Goal: Task Accomplishment & Management: Complete application form

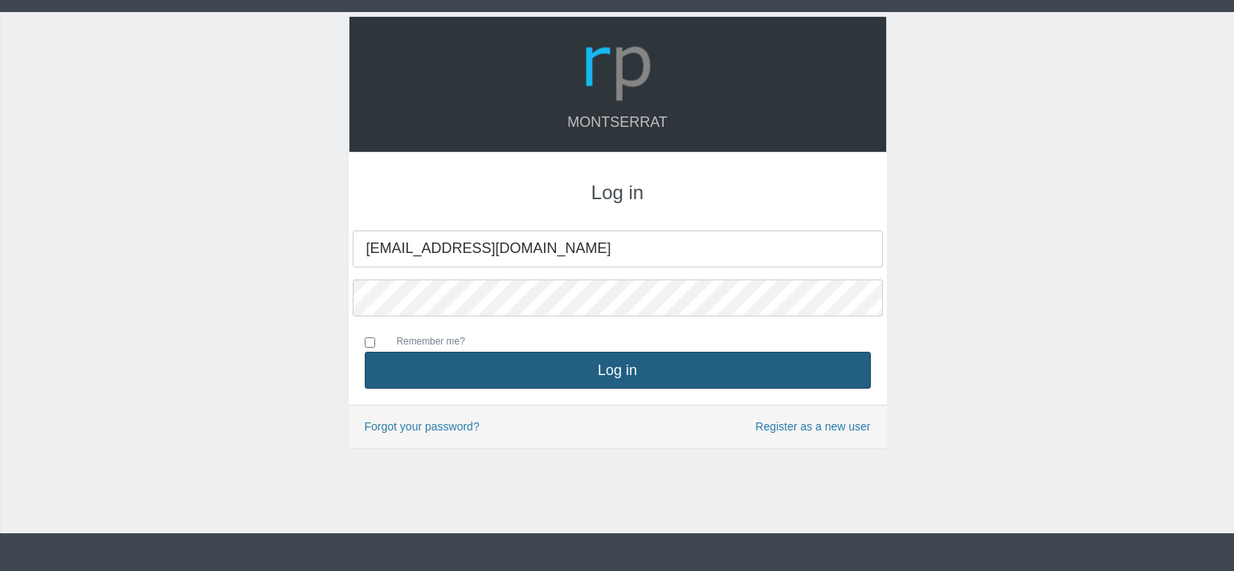
click at [596, 376] on button "Log in" at bounding box center [618, 370] width 506 height 37
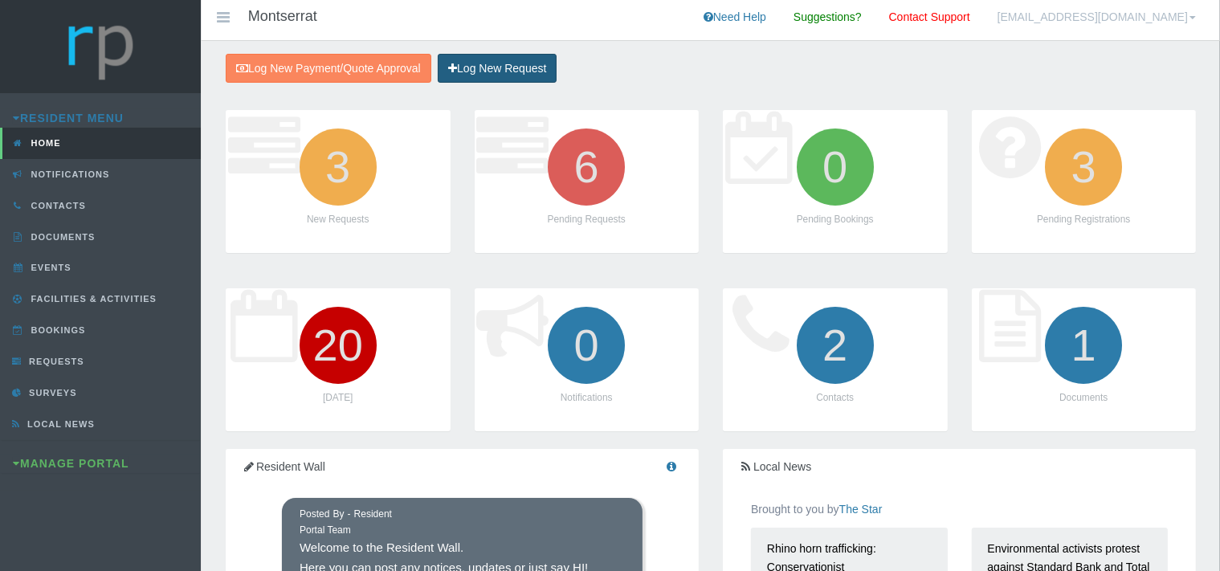
click at [506, 67] on link "Log New Request" at bounding box center [497, 69] width 119 height 30
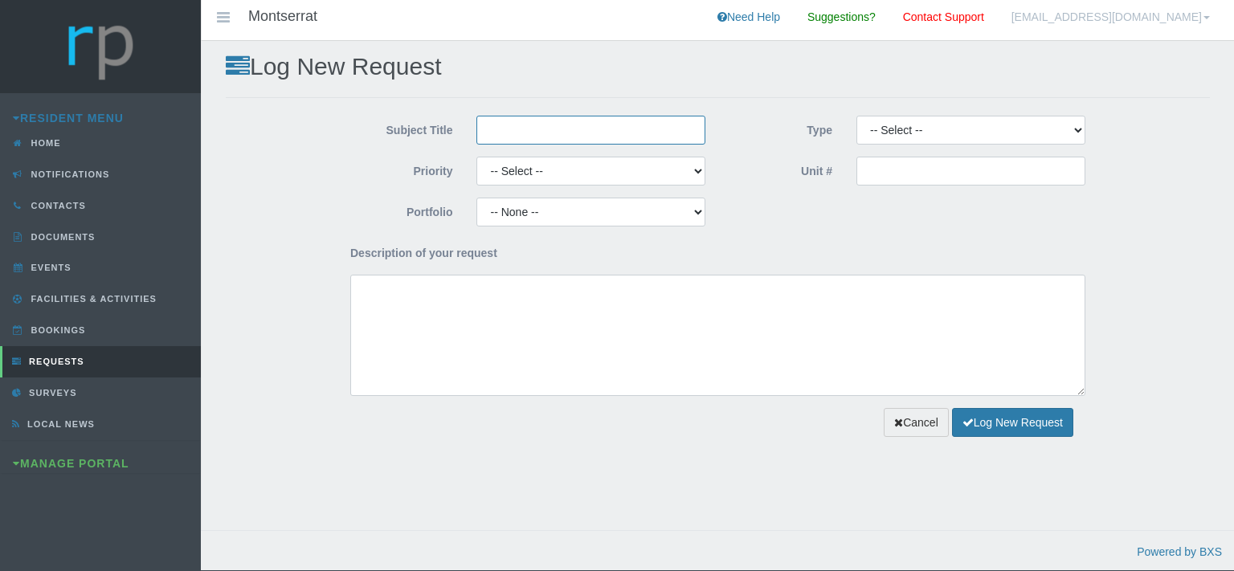
click at [551, 124] on input "Subject Title" at bounding box center [590, 130] width 229 height 29
type input "Paint Emporium"
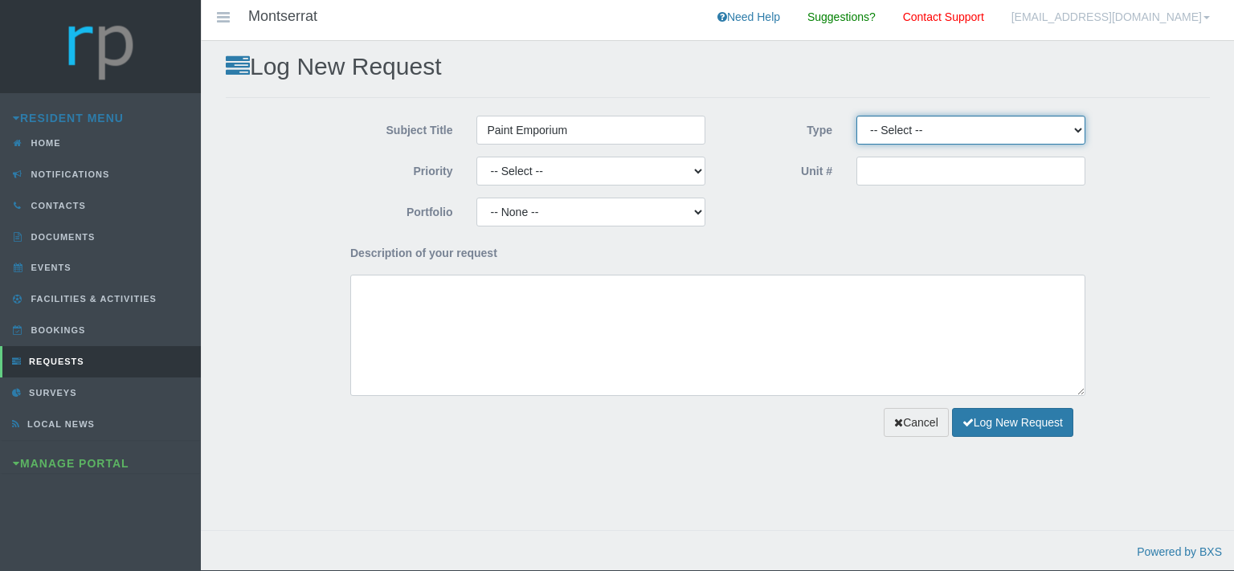
click at [856, 116] on select "-- Select -- Complaint Compliment Enquiry Request for maintenance Other (not li…" at bounding box center [970, 130] width 229 height 29
select select "QUOTE"
click option "Quote Approval" at bounding box center [0, 0] width 0 height 0
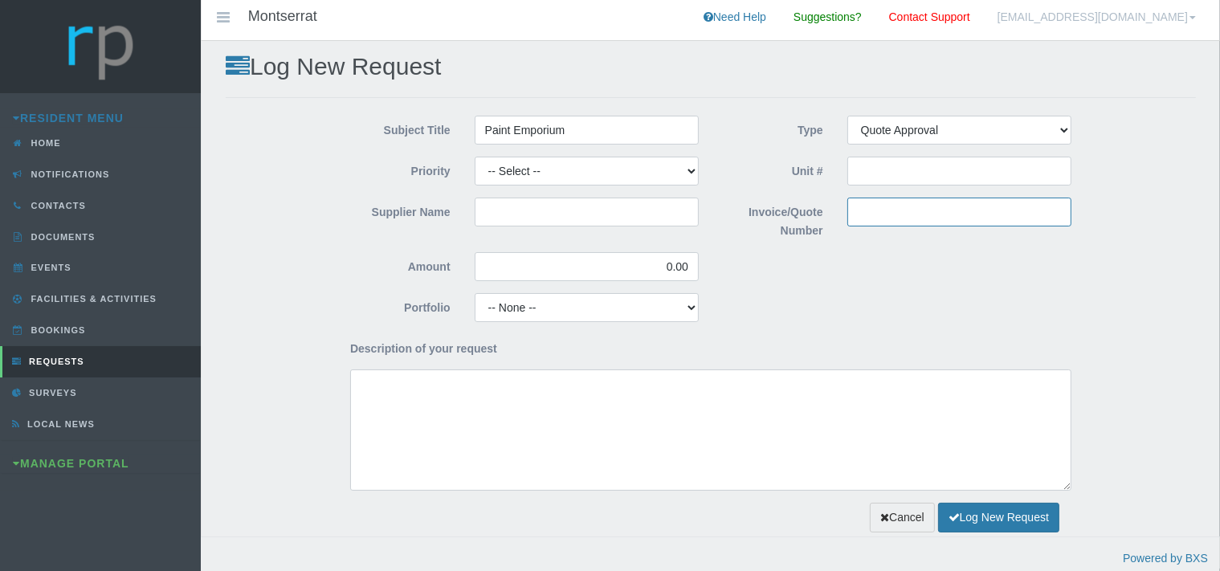
click at [879, 207] on input "Invoice/Quote Number" at bounding box center [960, 212] width 224 height 29
click at [893, 214] on input "QUO" at bounding box center [960, 212] width 224 height 29
paste input "108147"
type input "QUO108147"
click at [518, 208] on input "Supplier Name" at bounding box center [587, 212] width 224 height 29
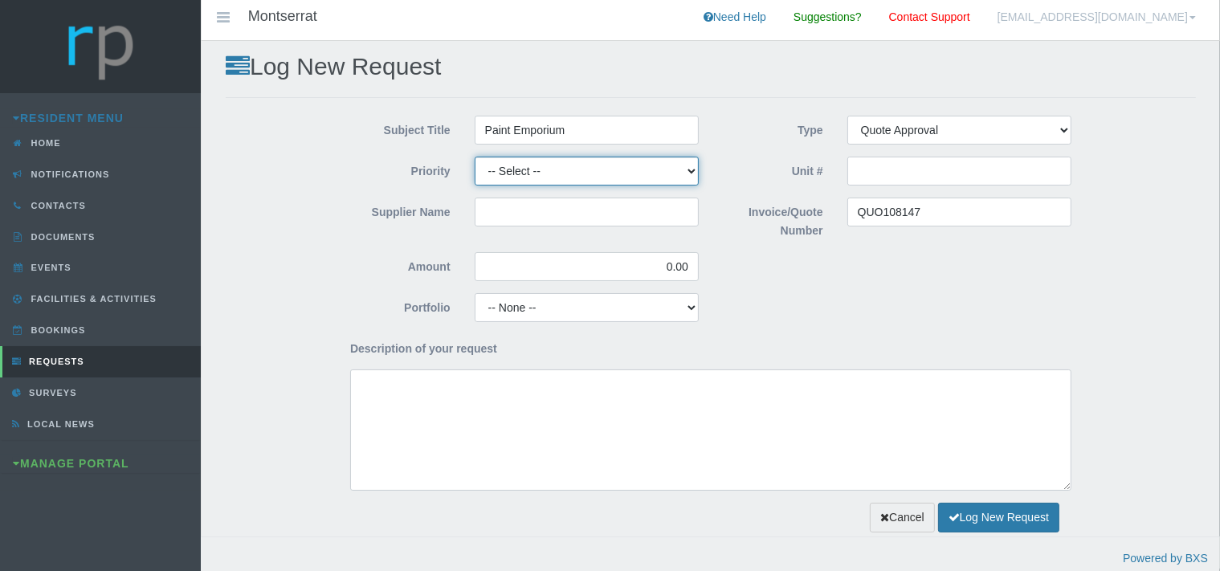
click at [475, 157] on select "-- Select -- High Low Normal" at bounding box center [587, 171] width 224 height 29
select select "MEDIUM"
click option "Normal" at bounding box center [0, 0] width 0 height 0
click at [505, 210] on input "Supplier Name" at bounding box center [587, 212] width 224 height 29
type input "Paint Emporium"
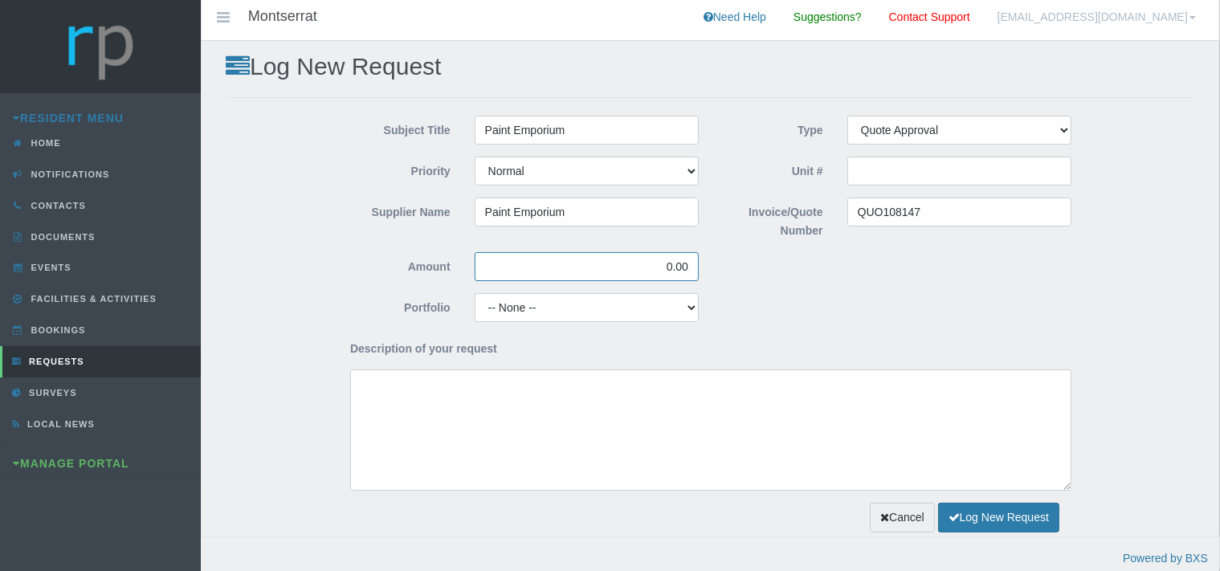
drag, startPoint x: 691, startPoint y: 266, endPoint x: 638, endPoint y: 275, distance: 53.8
click at [638, 275] on input "0.00" at bounding box center [587, 266] width 224 height 29
type input "429.00"
click at [475, 293] on select "-- None -- Aesthetics Chairperson Communication Compliance / Rules and Regulati…" at bounding box center [587, 307] width 224 height 29
select select "MAINT"
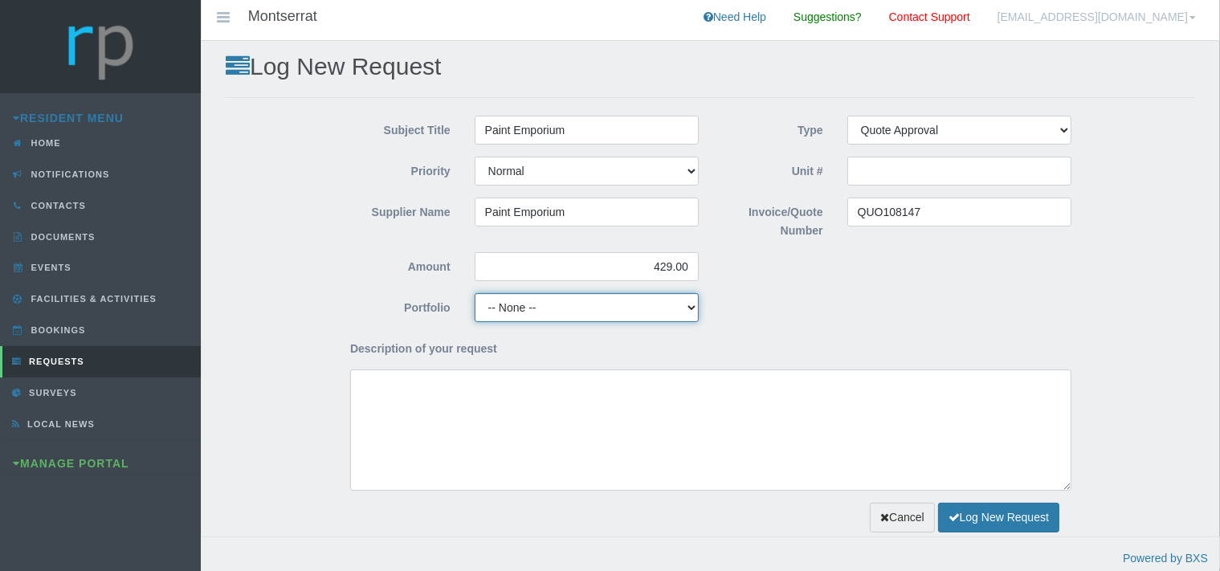
click option "Maintenance" at bounding box center [0, 0] width 0 height 0
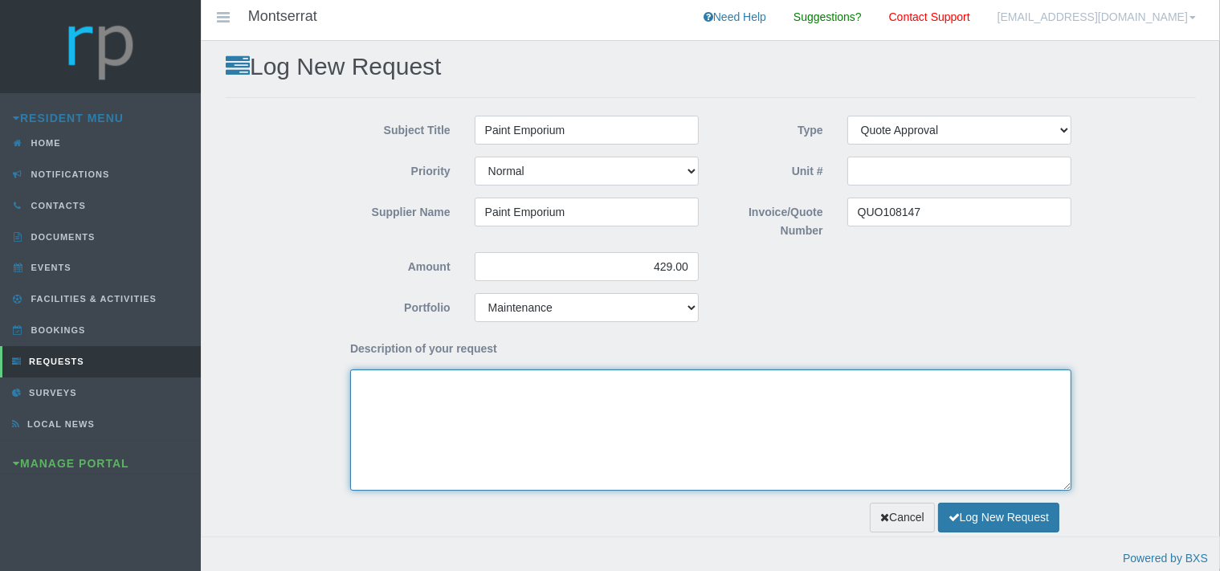
click at [388, 424] on textarea "Description of your request" at bounding box center [710, 430] width 721 height 121
click at [652, 401] on textarea "Dear Trustees, We kindly request approval for the attached quote for the" at bounding box center [710, 430] width 721 height 121
paste textarea "replace the broken fitting on the pool cleaner"
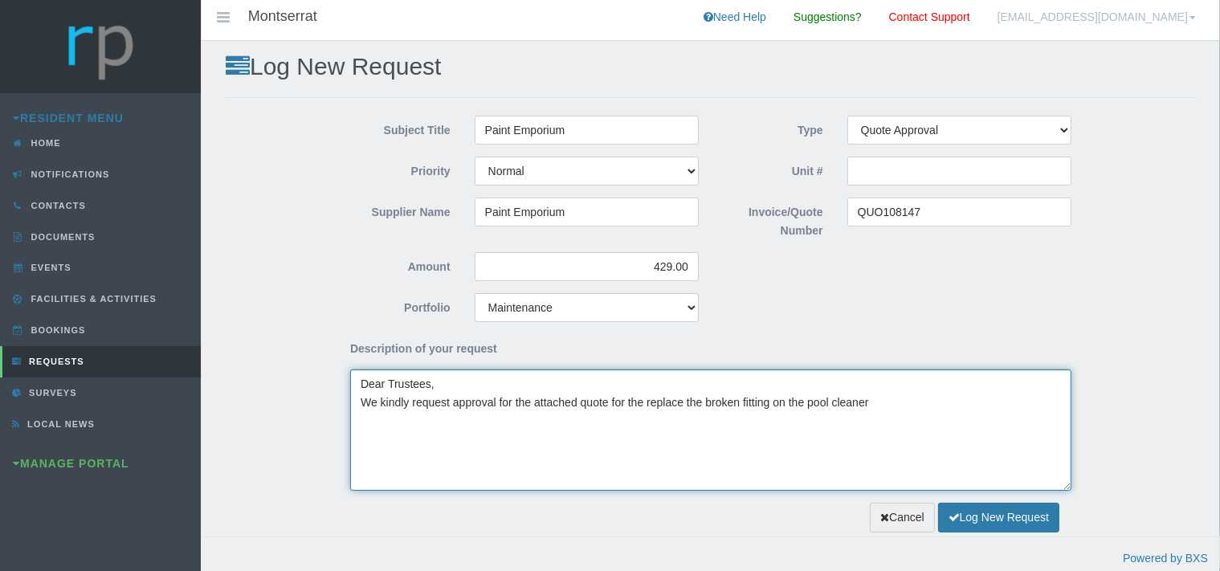
click at [643, 404] on textarea "Dear Trustees, We kindly request approval for the attached quote for the replac…" at bounding box center [710, 430] width 721 height 121
click at [850, 403] on textarea "Dear Trustees, We kindly request approval for the attached quote to replace the…" at bounding box center [710, 430] width 721 height 121
type textarea "Dear Trustees, We kindly request approval for the attached quote to replace the…"
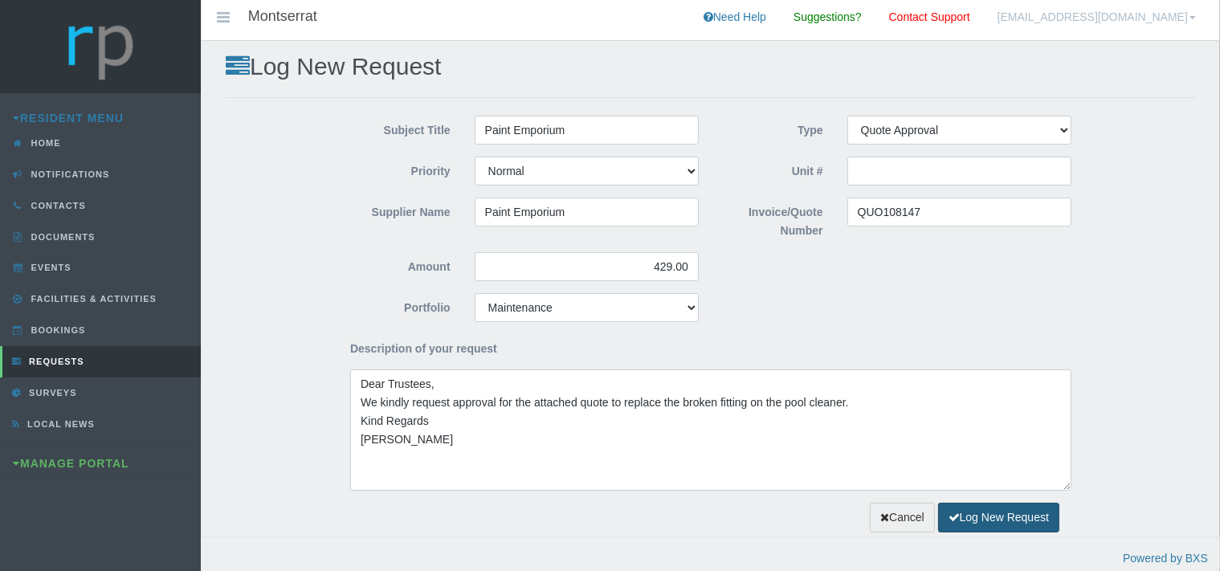
click at [988, 514] on button "Log New Request" at bounding box center [998, 518] width 121 height 30
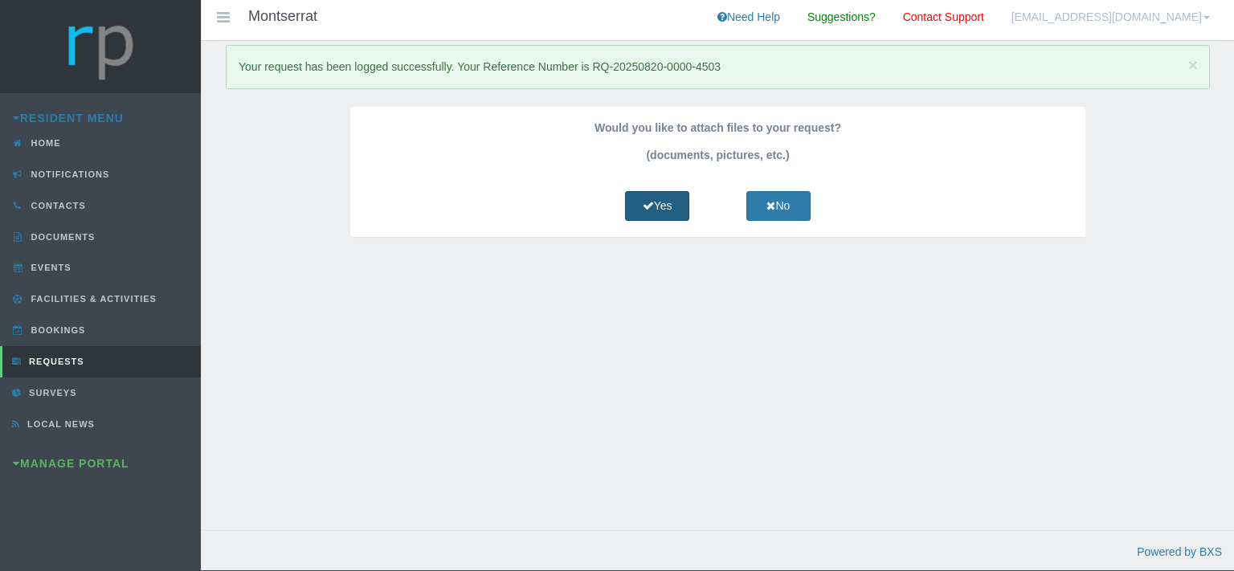
click at [679, 206] on link "Yes" at bounding box center [657, 206] width 64 height 30
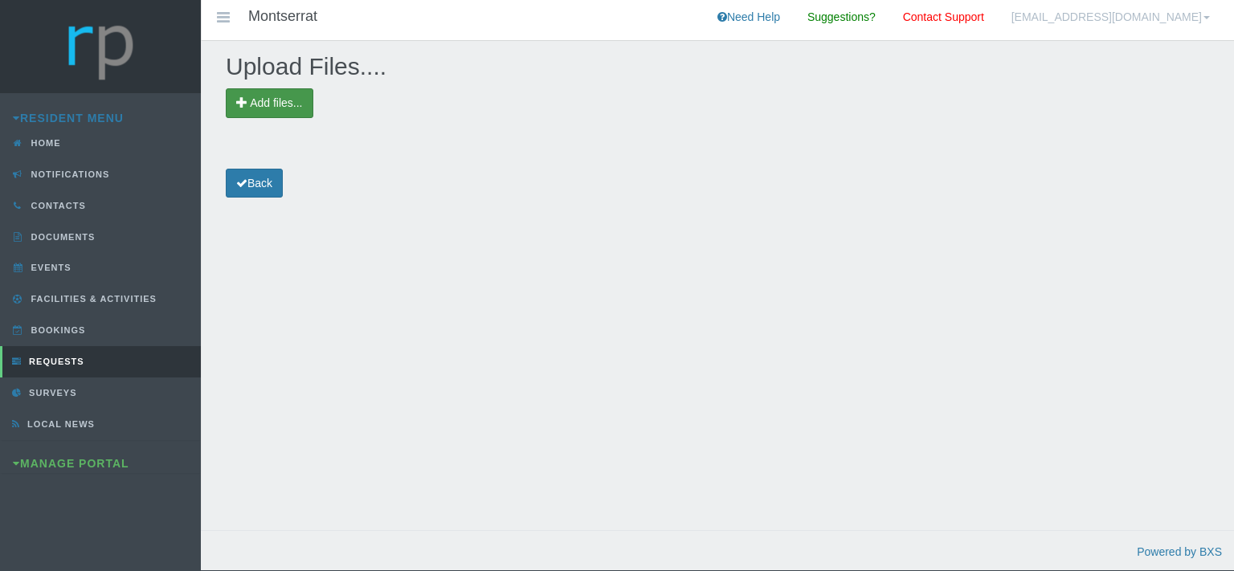
click at [277, 104] on span "Add files..." at bounding box center [276, 102] width 52 height 13
